Goal: Navigation & Orientation: Find specific page/section

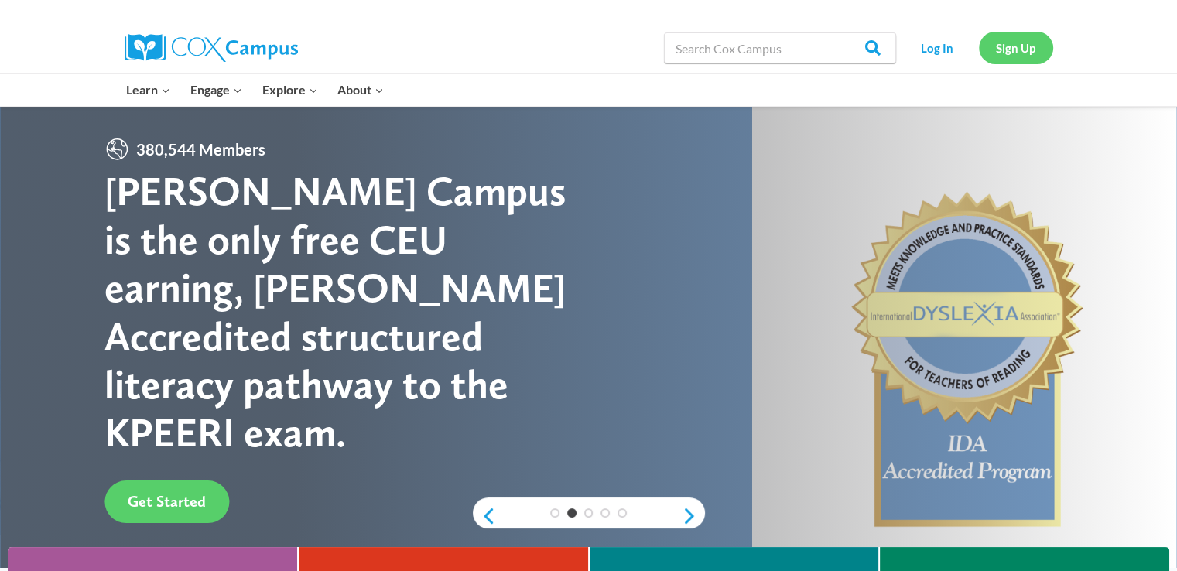
click at [1020, 49] on link "Sign Up" at bounding box center [1016, 48] width 74 height 32
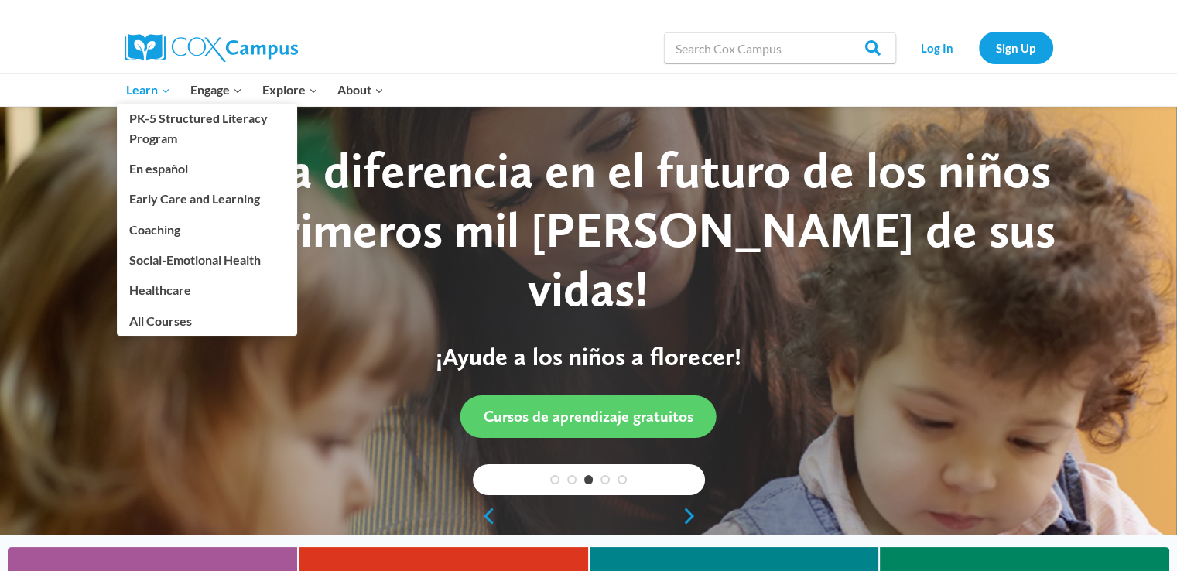
click at [145, 94] on span "Learn Expand" at bounding box center [148, 90] width 44 height 20
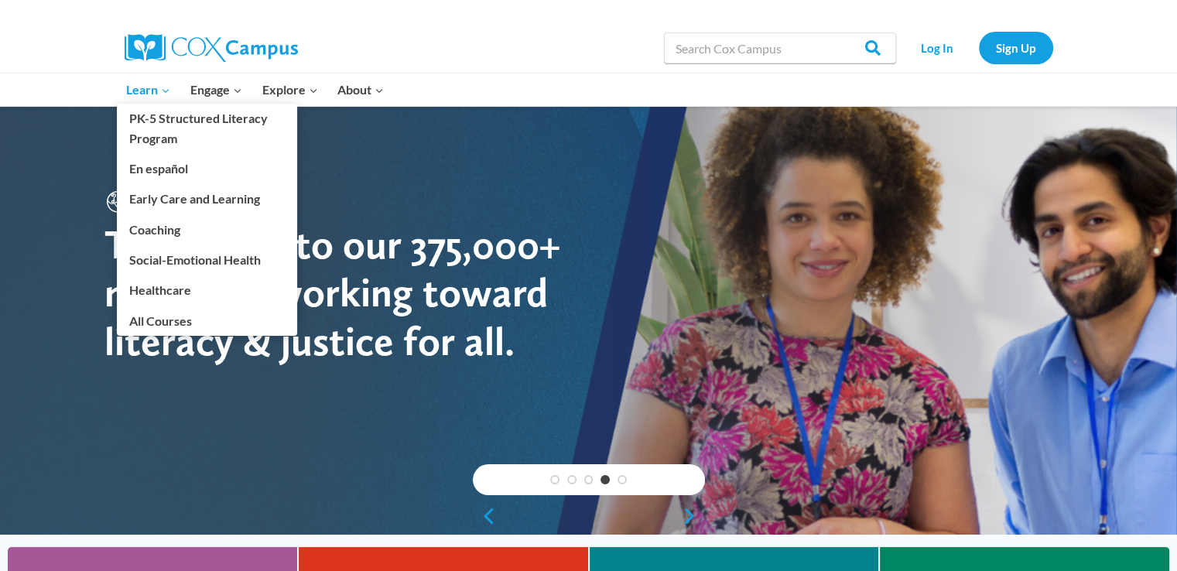
click at [150, 89] on span "Learn Expand" at bounding box center [148, 90] width 44 height 20
